Goal: Information Seeking & Learning: Learn about a topic

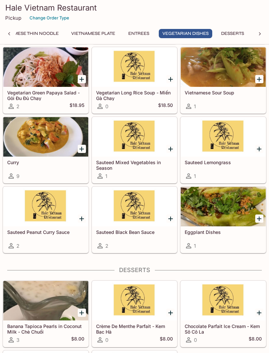
click at [139, 38] on button "Entrees" at bounding box center [139, 33] width 30 height 9
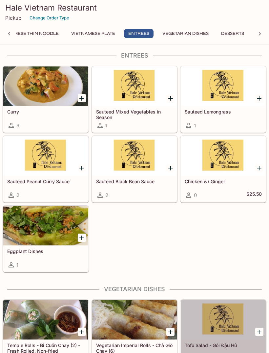
click at [91, 35] on button "Vietnamese Plate" at bounding box center [93, 33] width 51 height 9
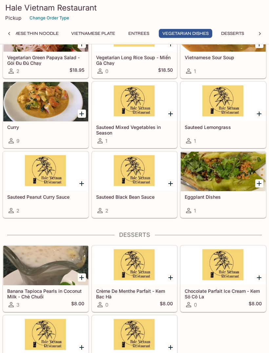
scroll to position [1329, 0]
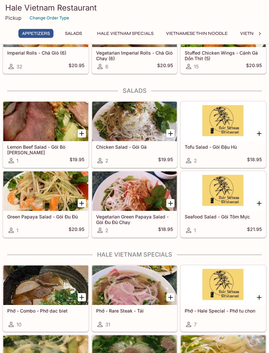
scroll to position [135, 0]
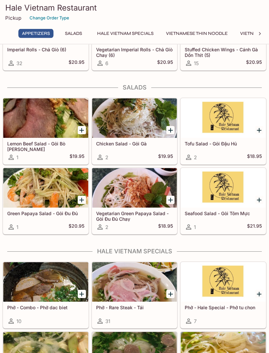
click at [134, 35] on button "Hale Vietnam Specials" at bounding box center [126, 33] width 64 height 9
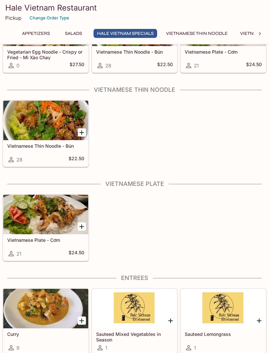
scroll to position [739, 0]
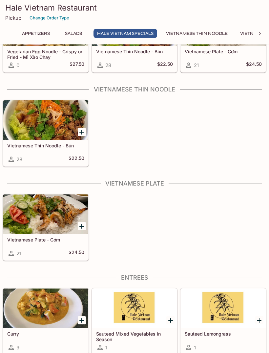
click at [65, 217] on div at bounding box center [45, 214] width 85 height 39
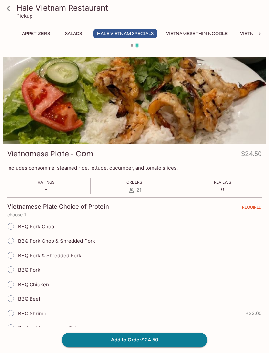
click at [7, 8] on icon at bounding box center [9, 9] width 12 height 12
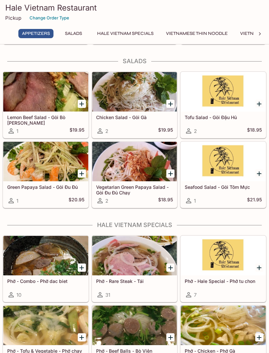
scroll to position [161, 0]
